Goal: Check status: Check status

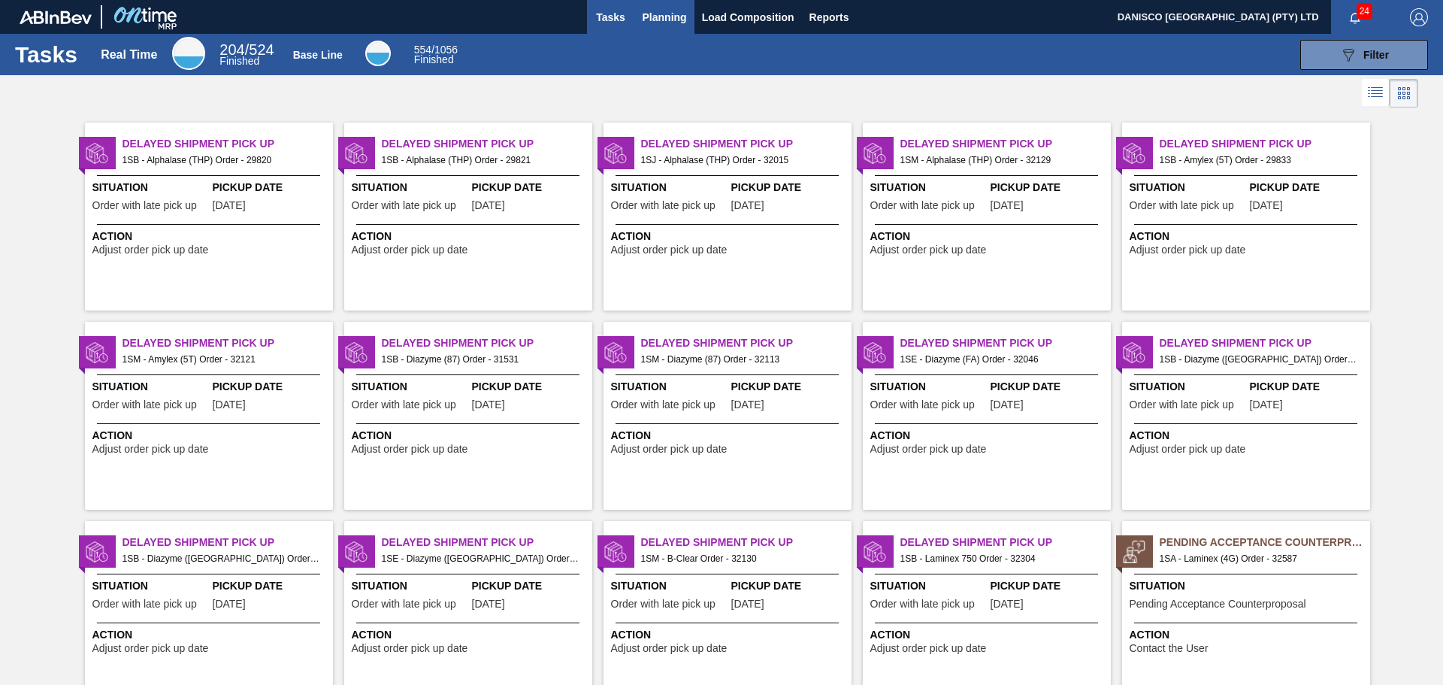
click at [661, 21] on span "Planning" at bounding box center [665, 17] width 44 height 18
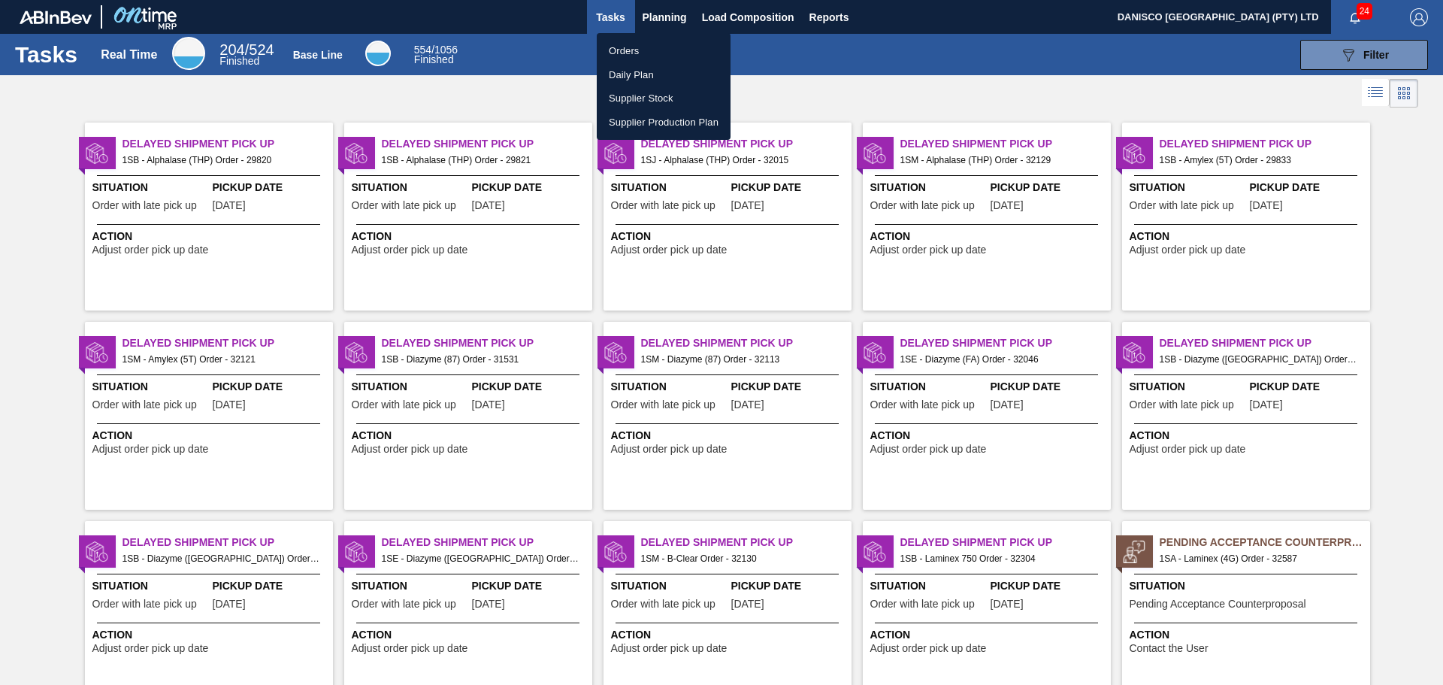
click at [618, 53] on li "Orders" at bounding box center [664, 51] width 134 height 24
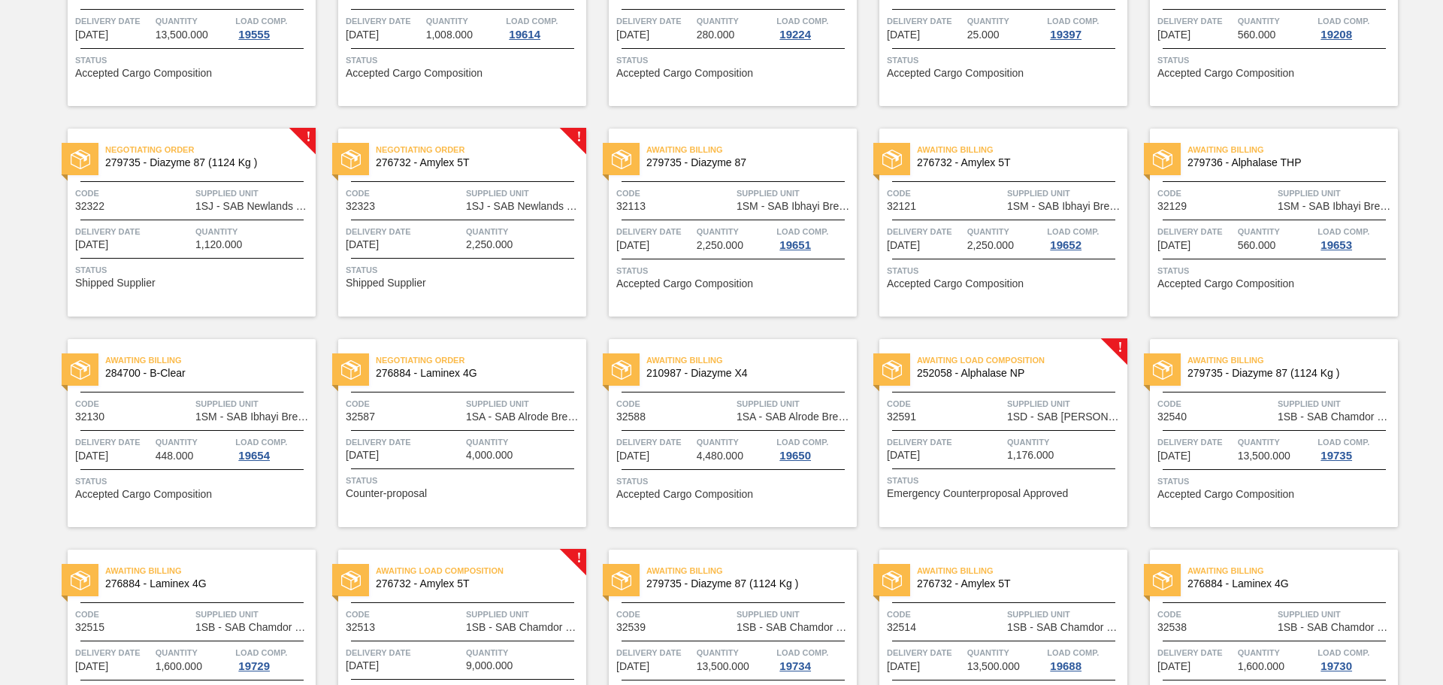
scroll to position [538, 0]
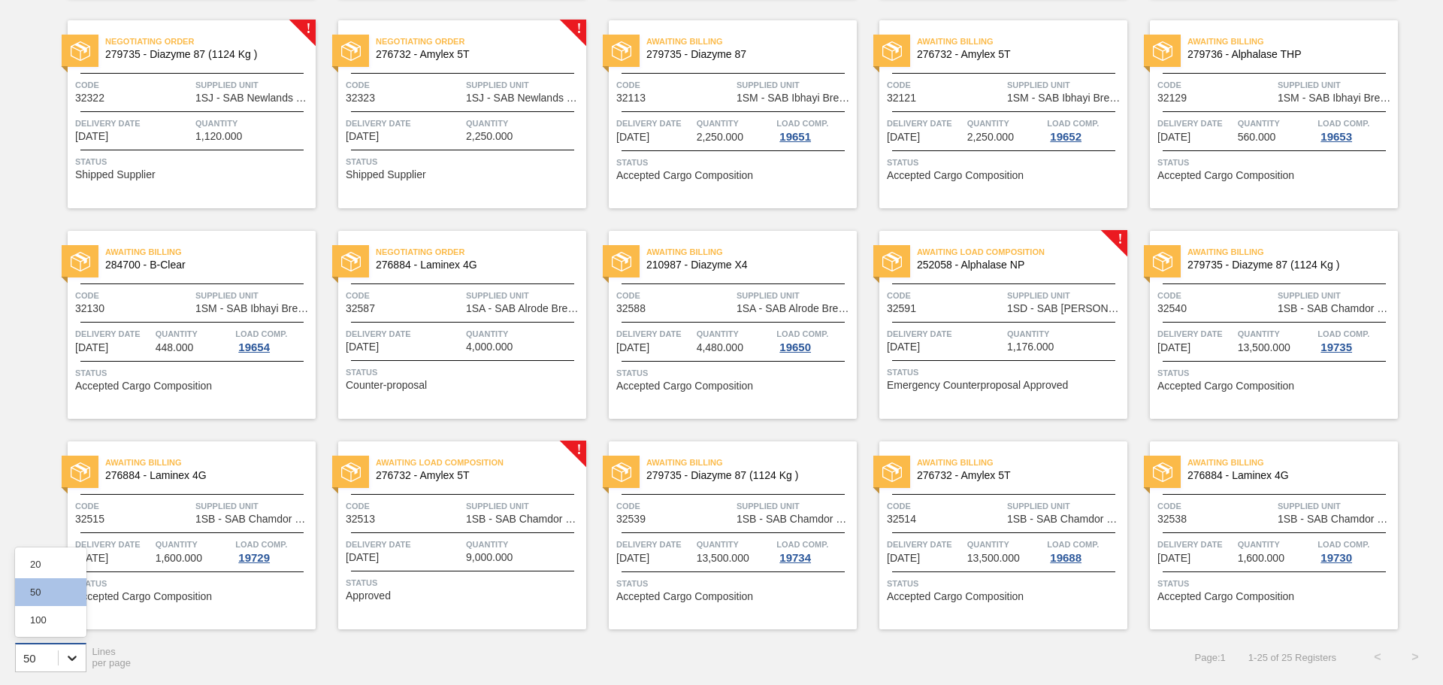
click at [62, 658] on div at bounding box center [72, 657] width 27 height 27
click at [61, 624] on div "100" at bounding box center [50, 620] width 71 height 28
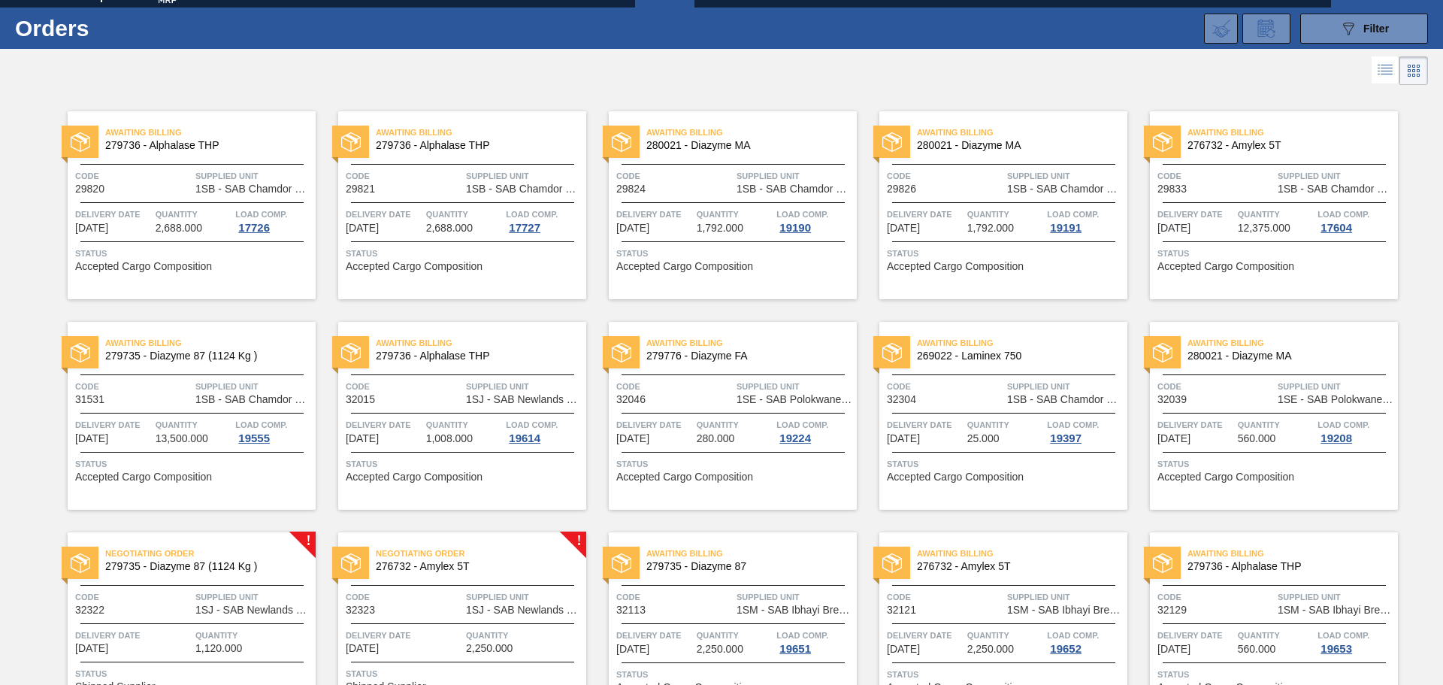
scroll to position [12, 0]
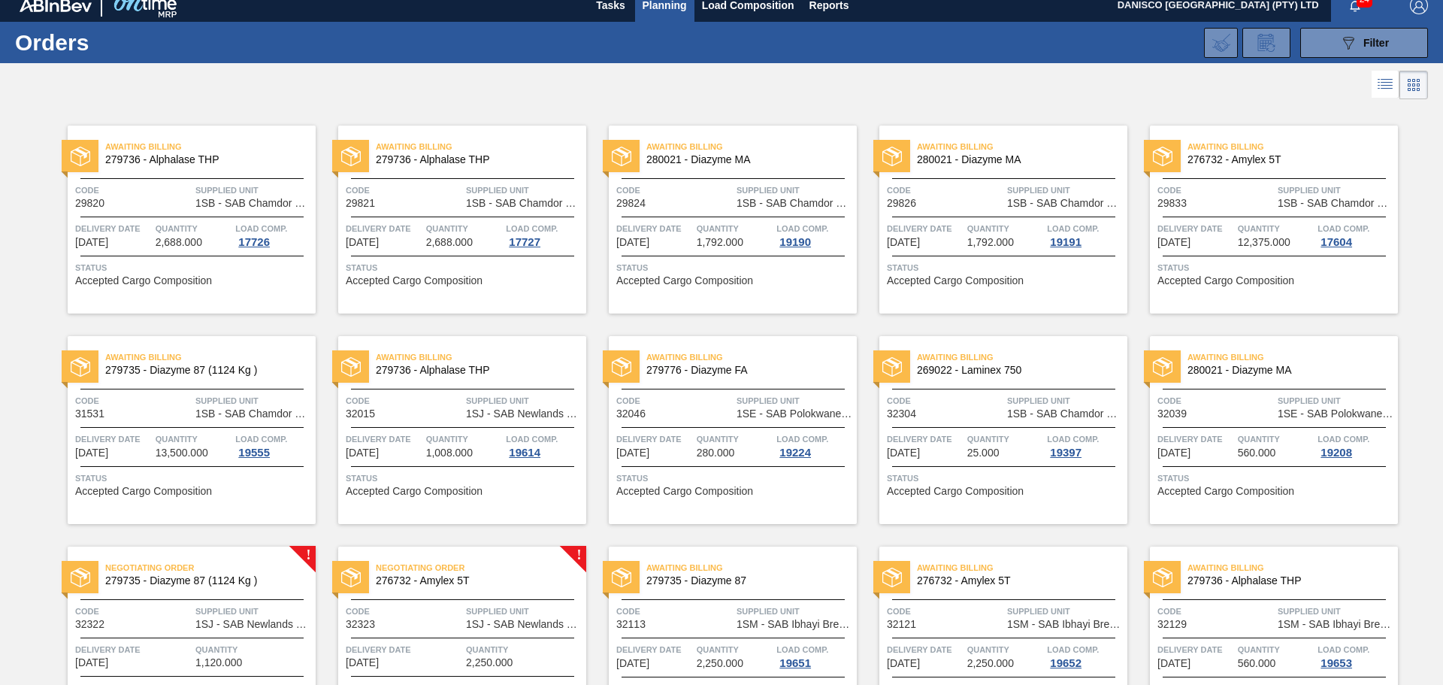
click at [878, 81] on div at bounding box center [721, 85] width 1443 height 36
click at [1093, 63] on div "089F7B8B-B2A5-4AFE-B5C0-19BA573D28AC Filter Portal Order Code PO SAP Code Step …" at bounding box center [838, 42] width 1196 height 45
